Goal: Task Accomplishment & Management: Use online tool/utility

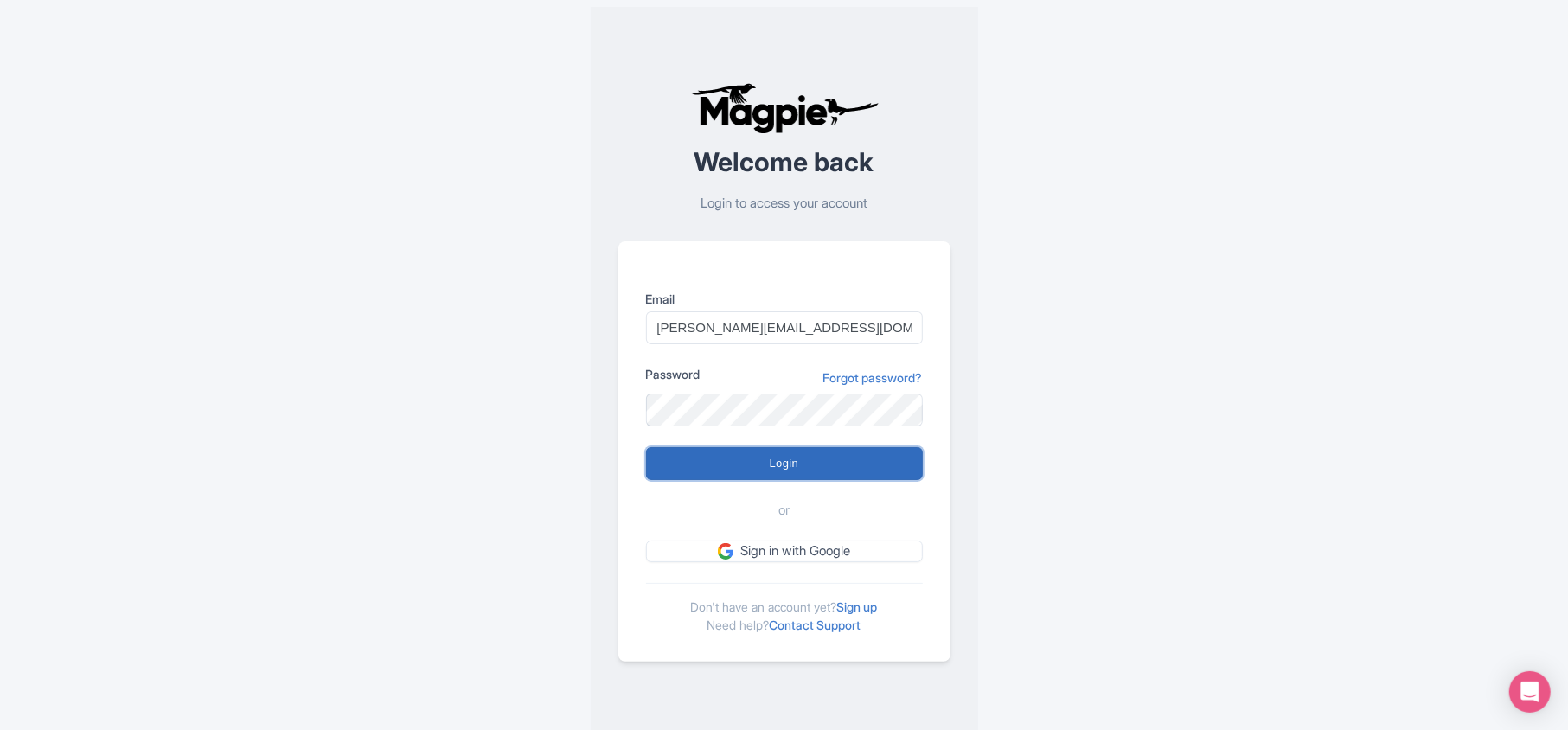
click at [856, 462] on input "Login" at bounding box center [784, 463] width 277 height 33
type input "Logging in..."
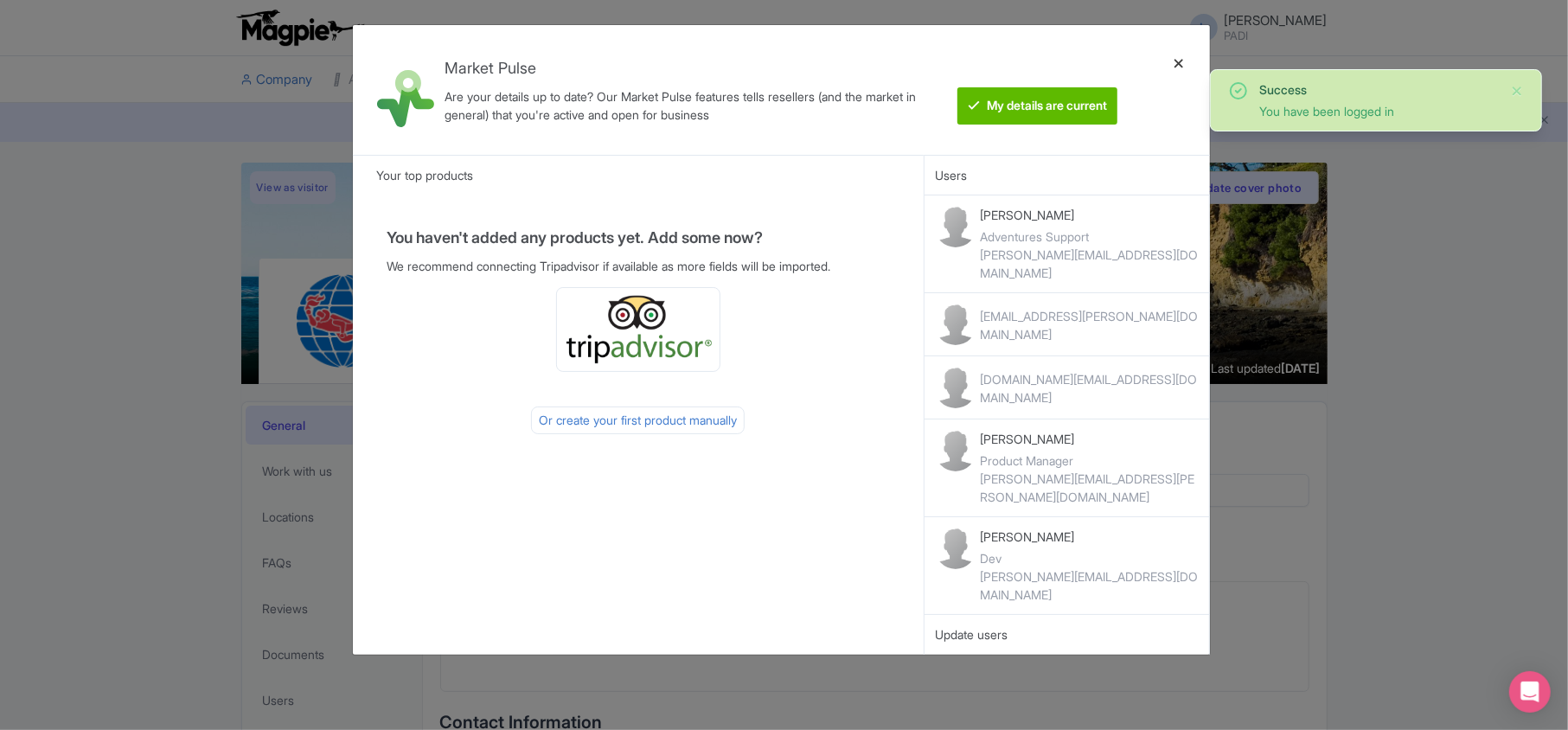
click at [1173, 60] on div at bounding box center [1179, 90] width 42 height 102
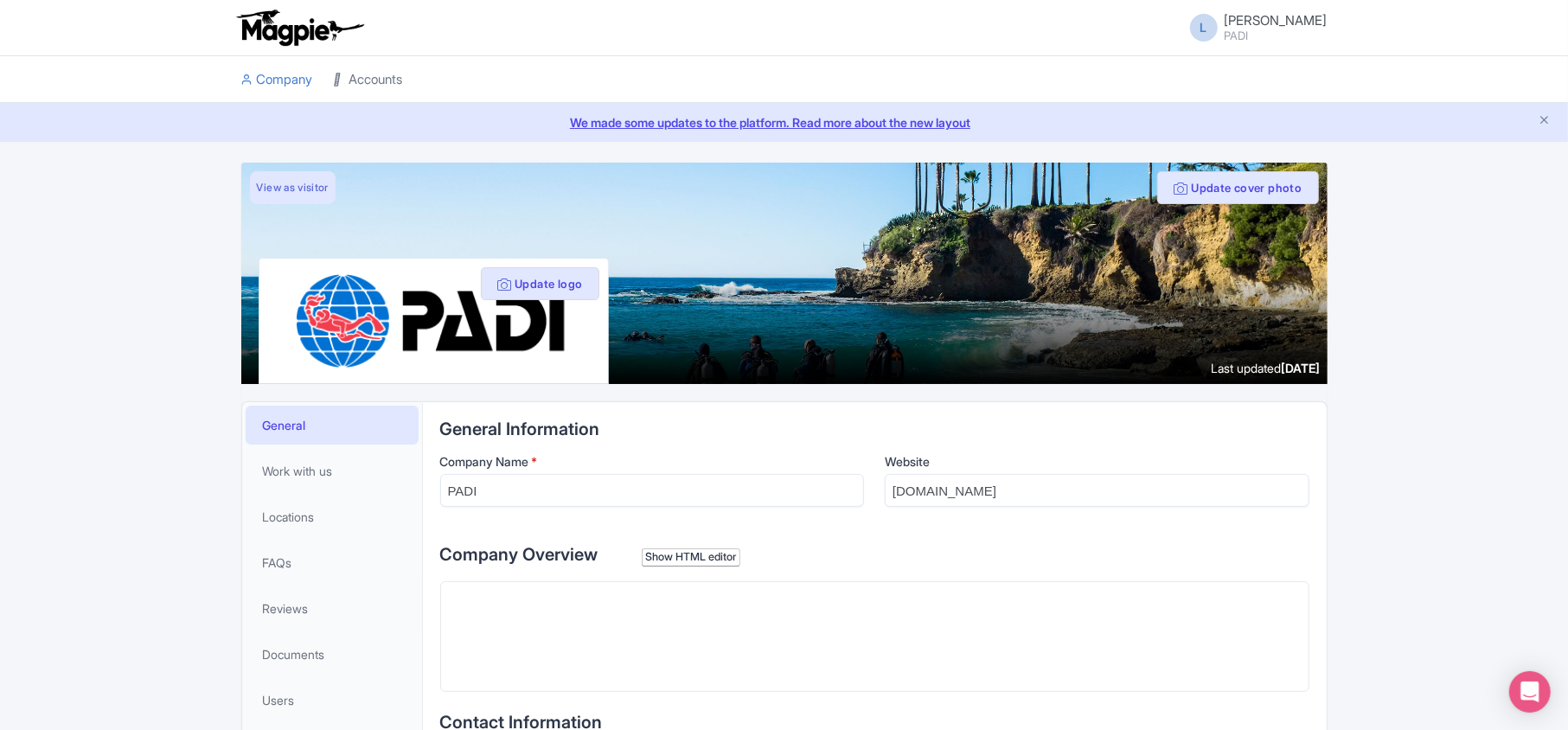
click at [355, 84] on link "Accounts" at bounding box center [368, 80] width 69 height 48
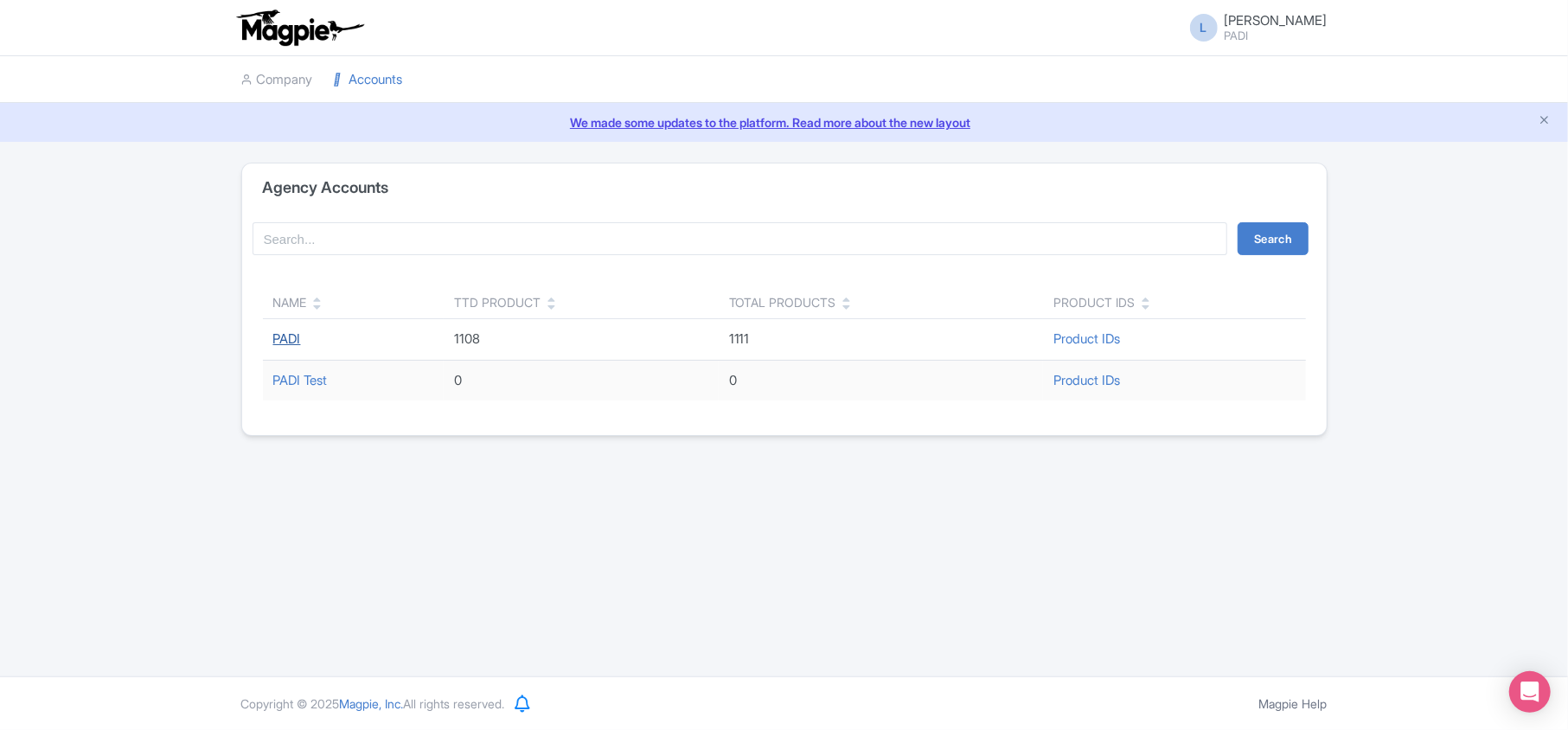
click at [284, 335] on link "PADI" at bounding box center [288, 338] width 28 height 17
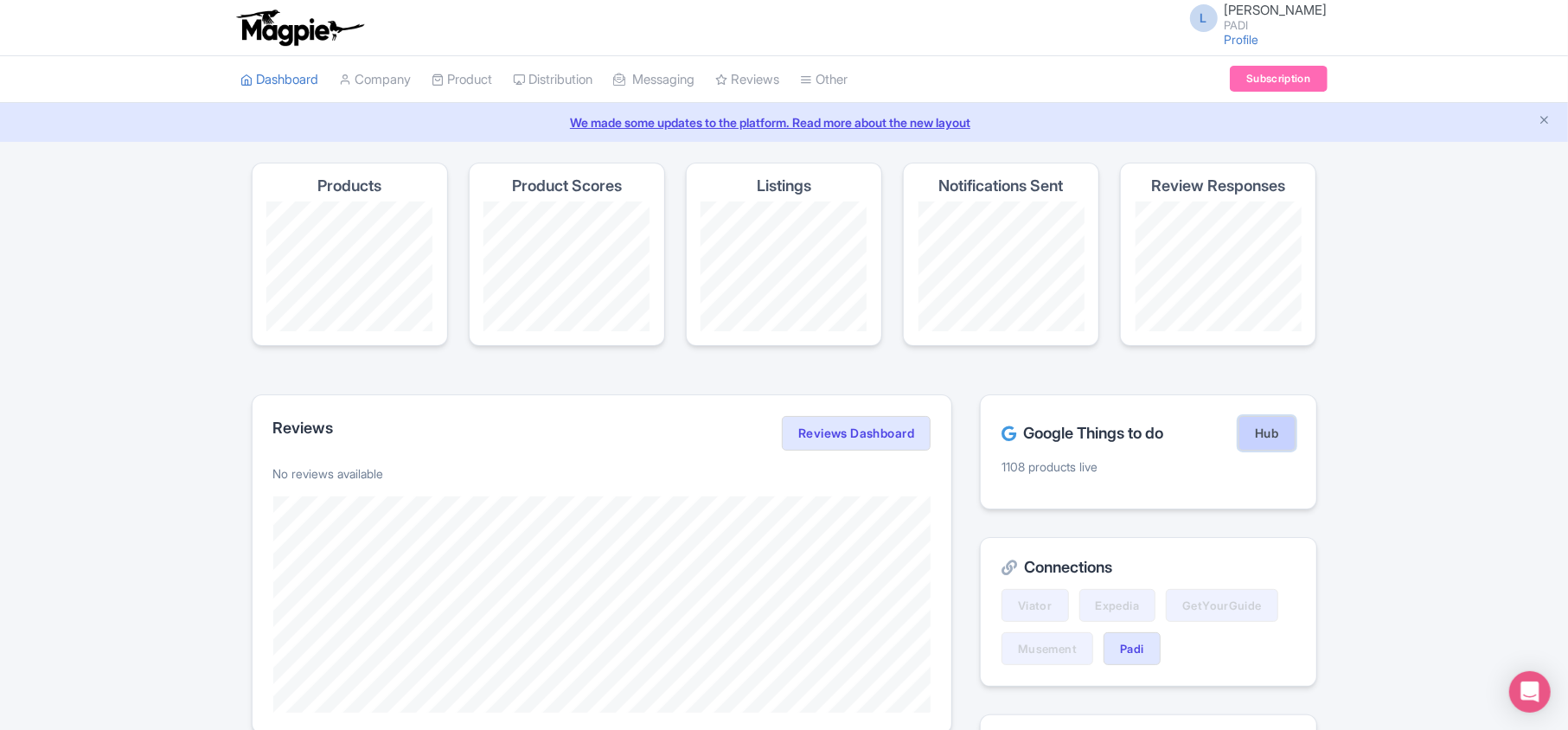
click at [1252, 436] on link "Hub" at bounding box center [1266, 433] width 57 height 35
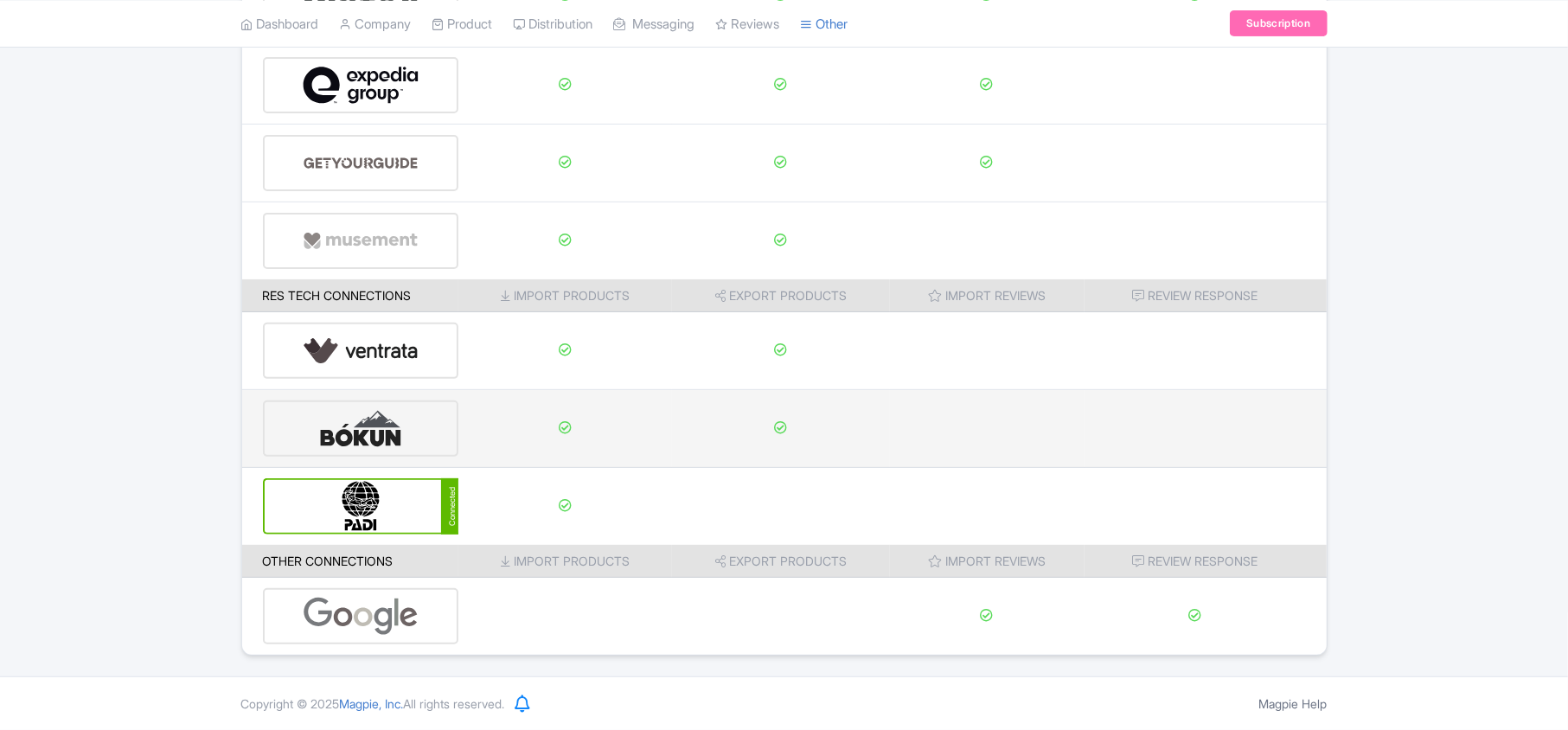
scroll to position [272, 0]
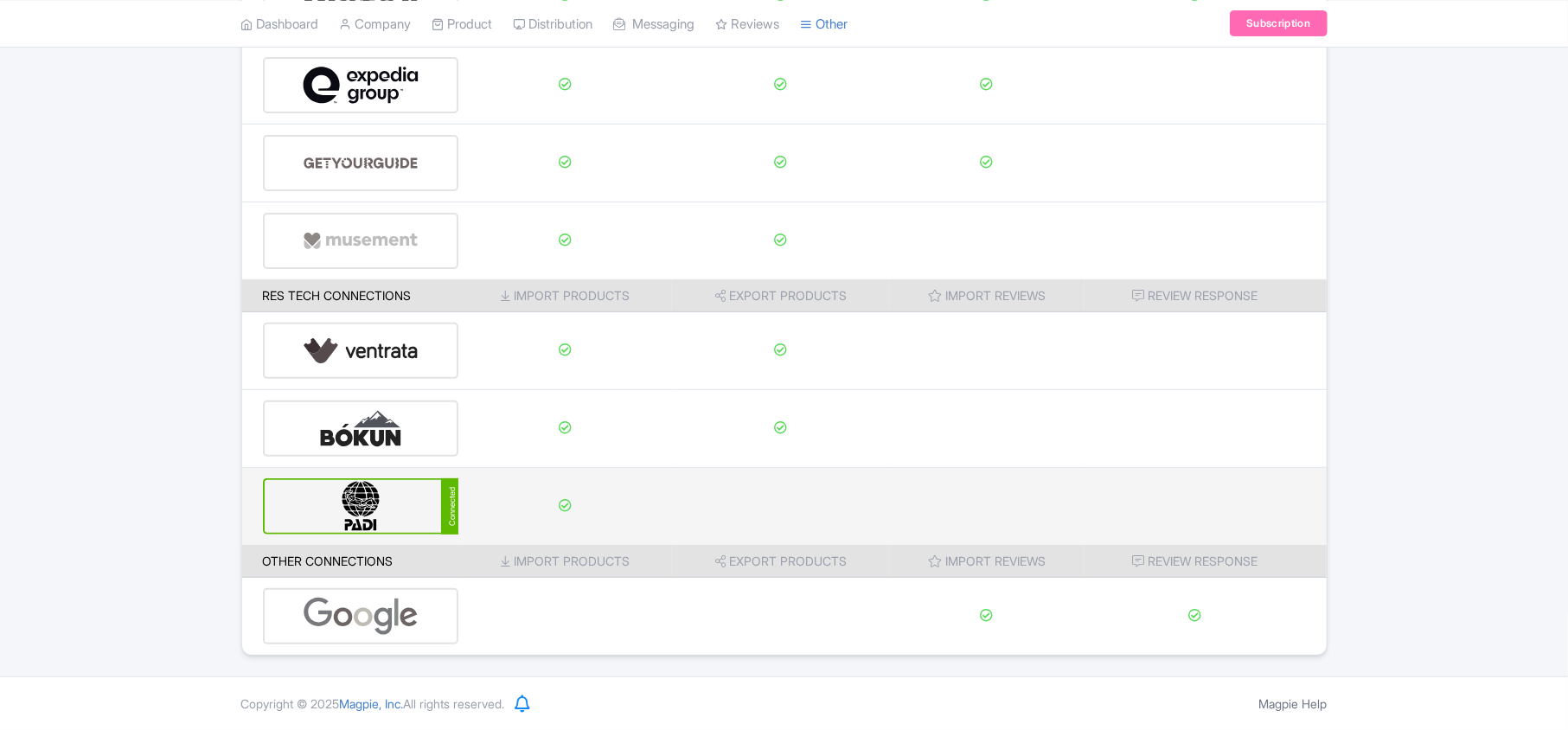
click at [404, 499] on img at bounding box center [361, 506] width 117 height 53
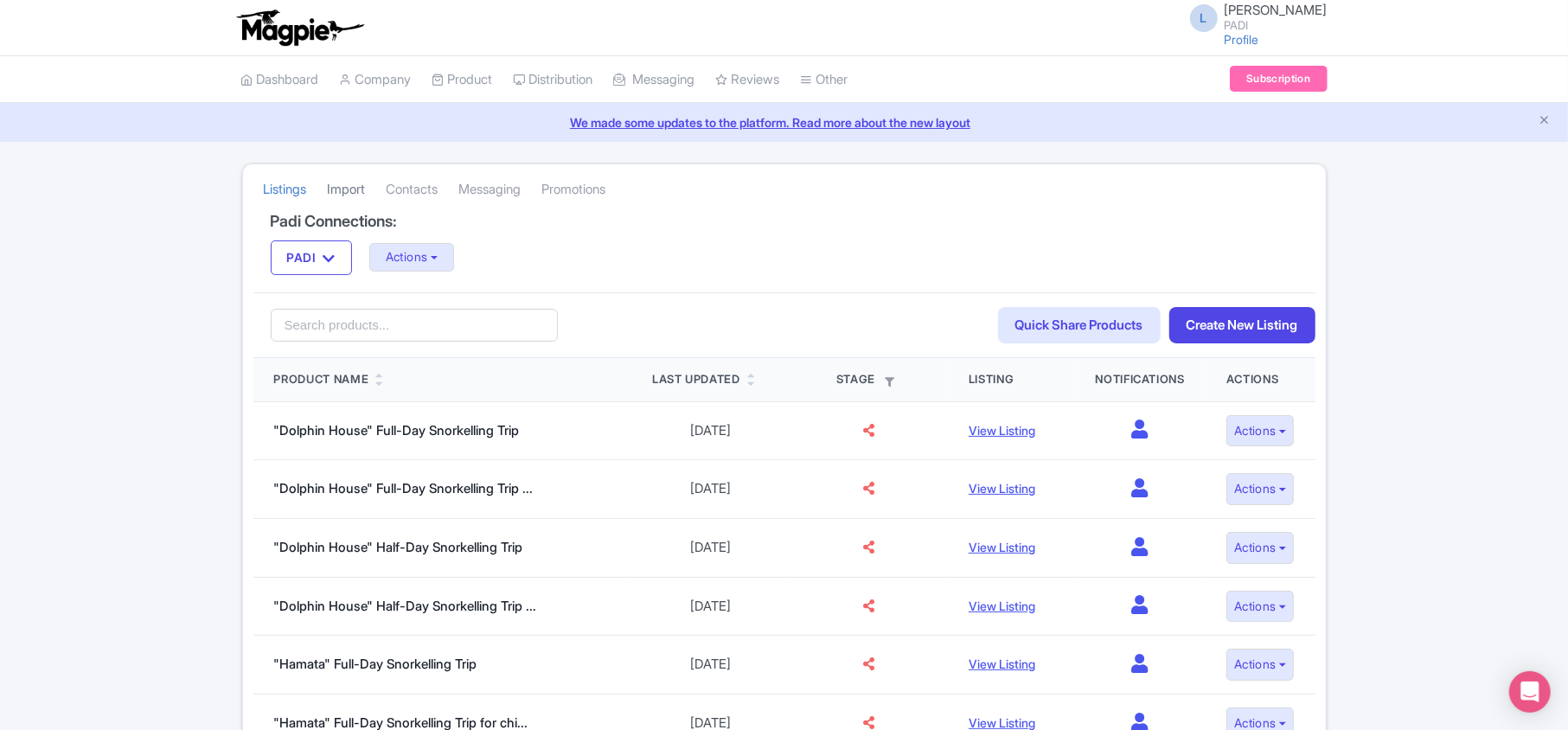
click at [351, 185] on link "Import" at bounding box center [347, 190] width 38 height 48
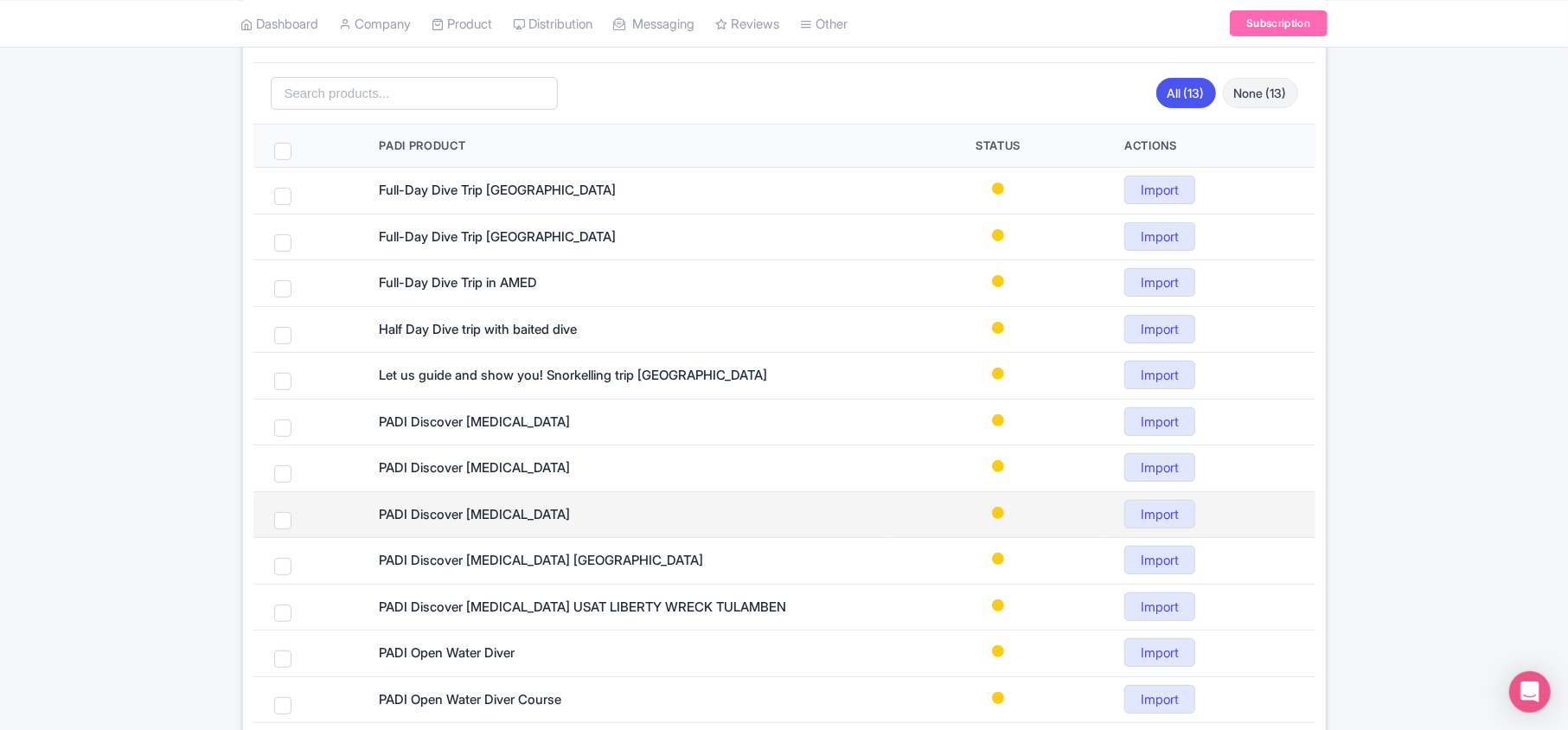
scroll to position [346, 0]
